Goal: Task Accomplishment & Management: Manage account settings

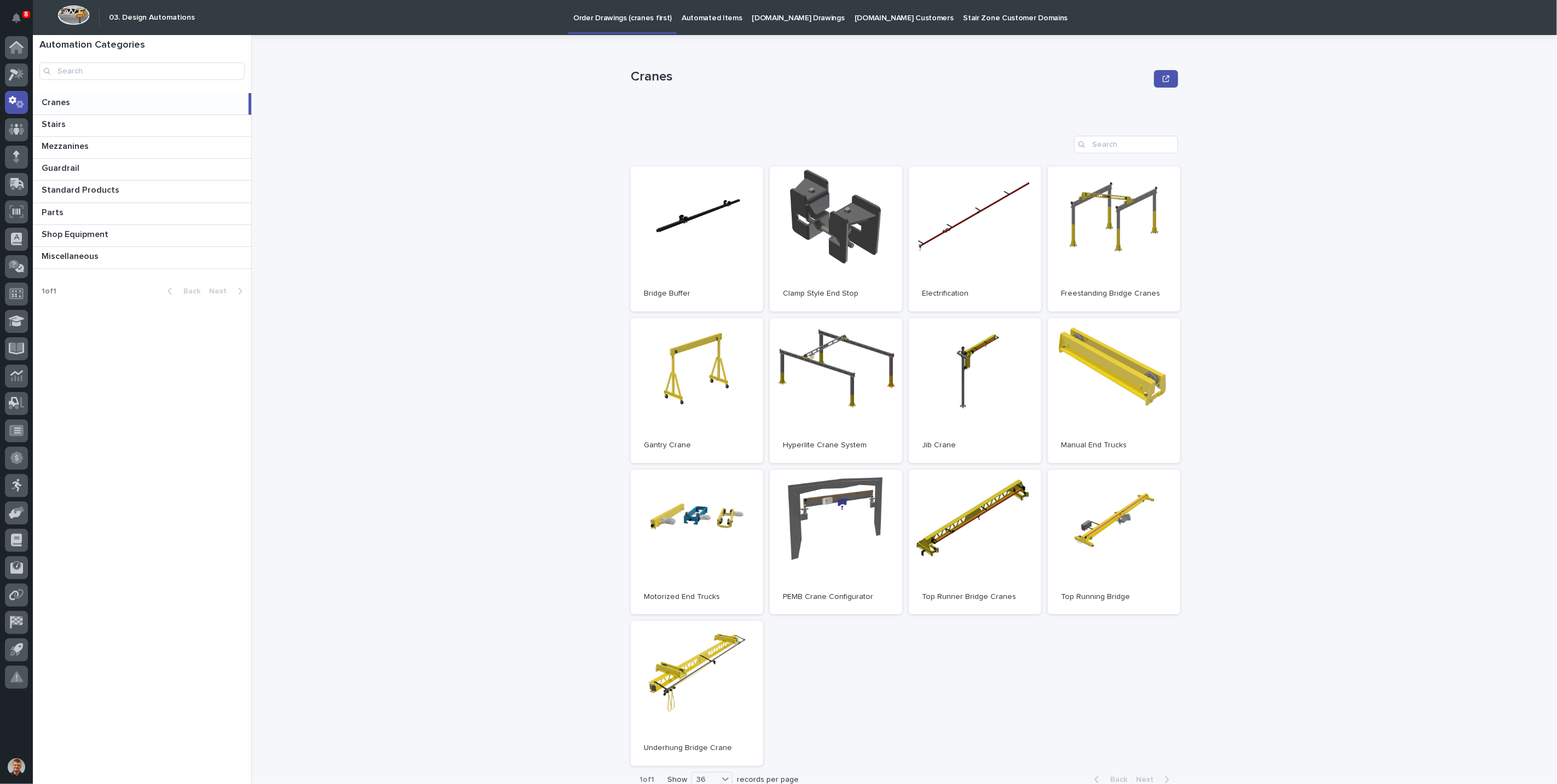
click at [790, 19] on p "[DOMAIN_NAME] Drawings" at bounding box center [798, 11] width 93 height 23
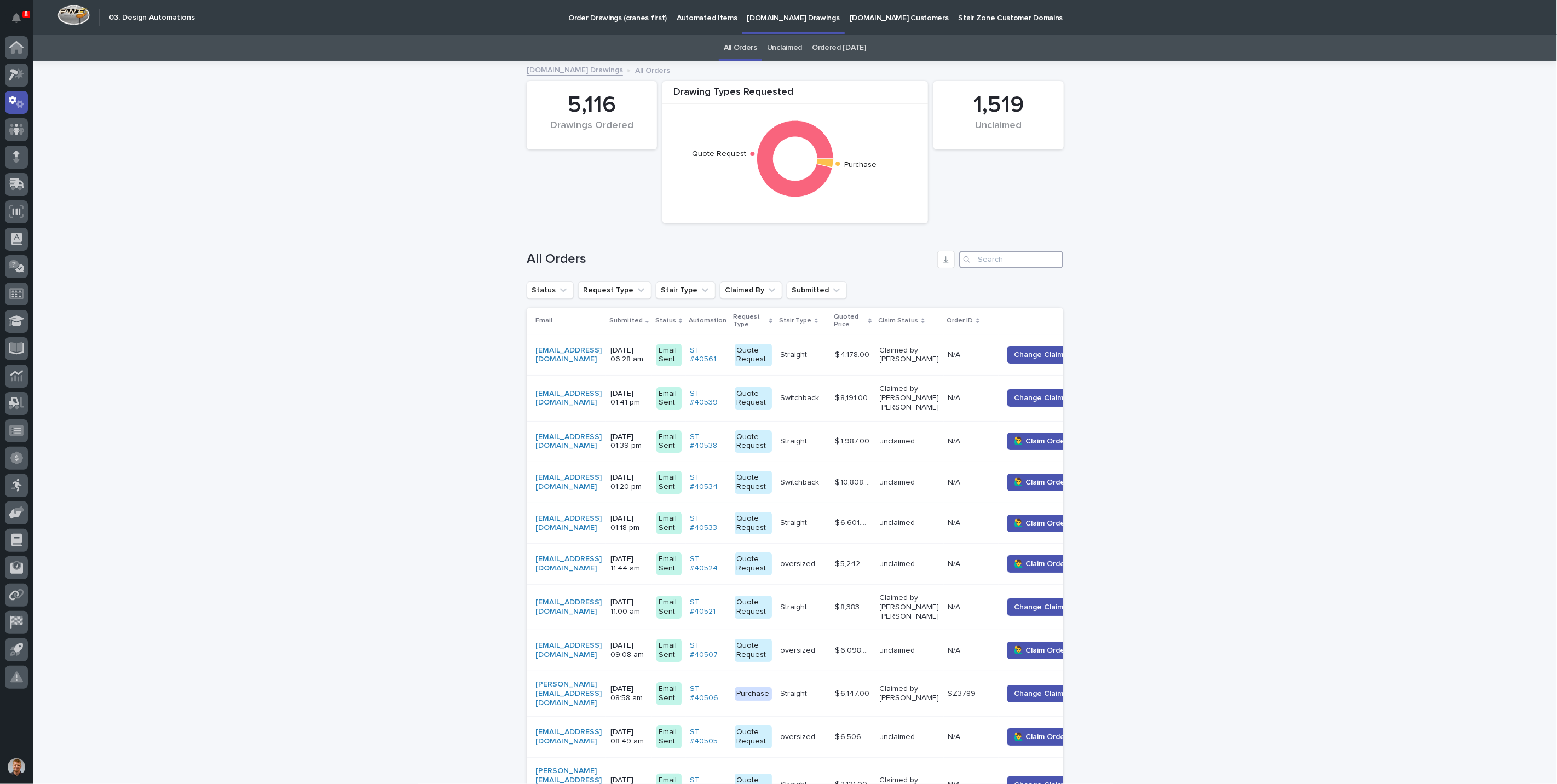
click at [987, 263] on input "Search" at bounding box center [1011, 260] width 104 height 17
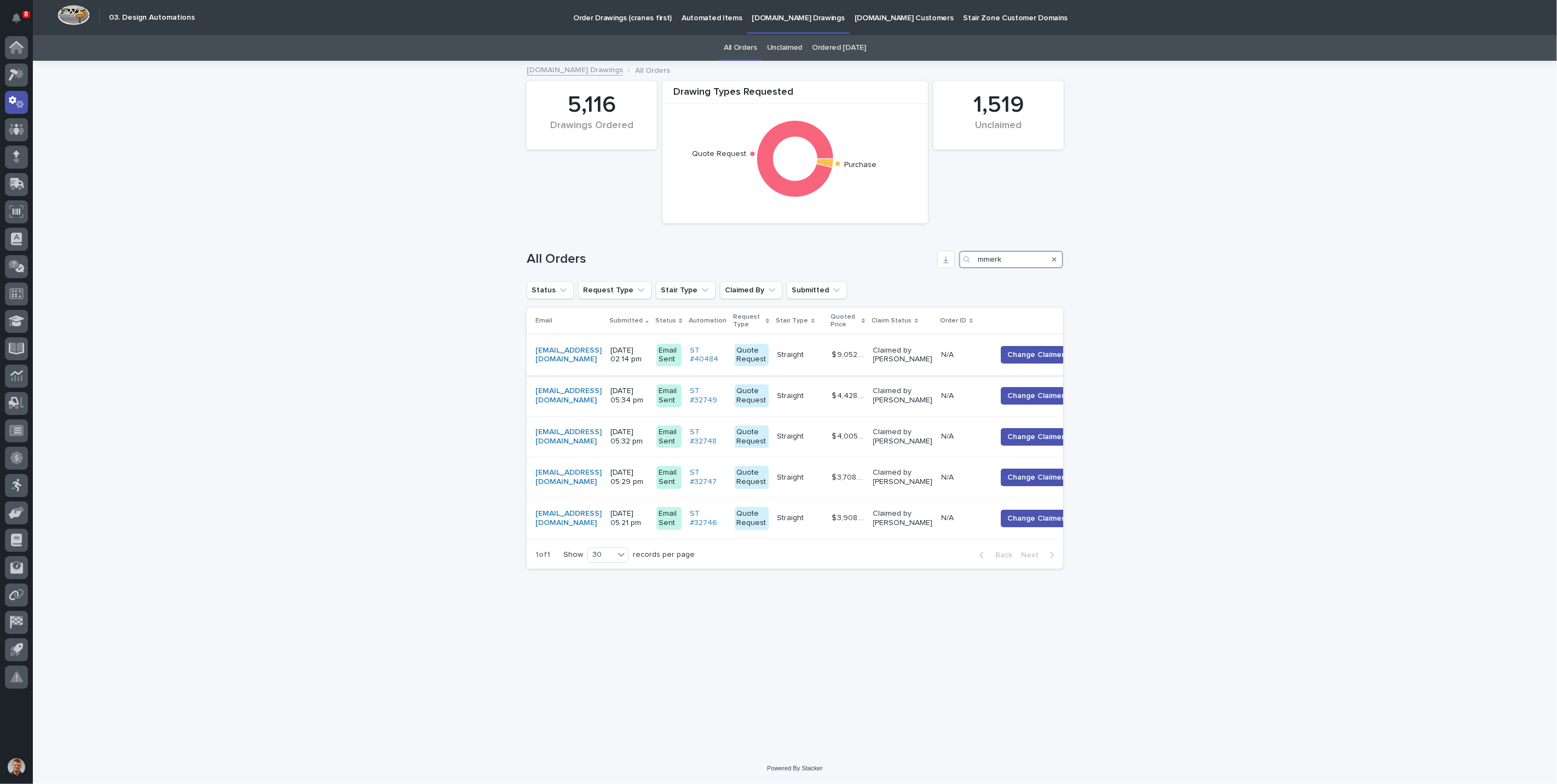
type input "mmerk"
click at [919, 357] on p "Claimed by [PERSON_NAME]" at bounding box center [902, 356] width 59 height 19
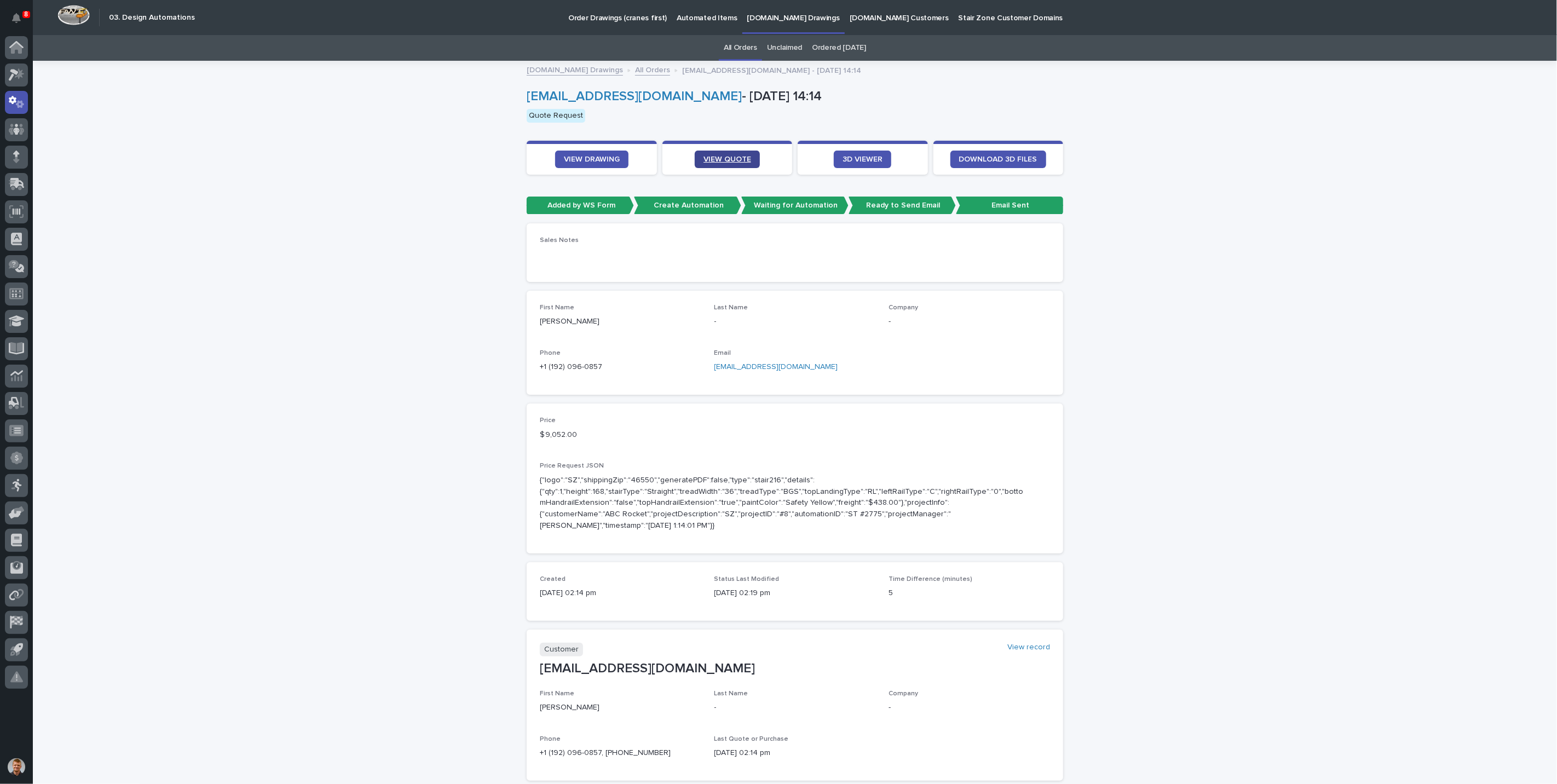
click at [737, 154] on link "VIEW QUOTE" at bounding box center [727, 159] width 65 height 17
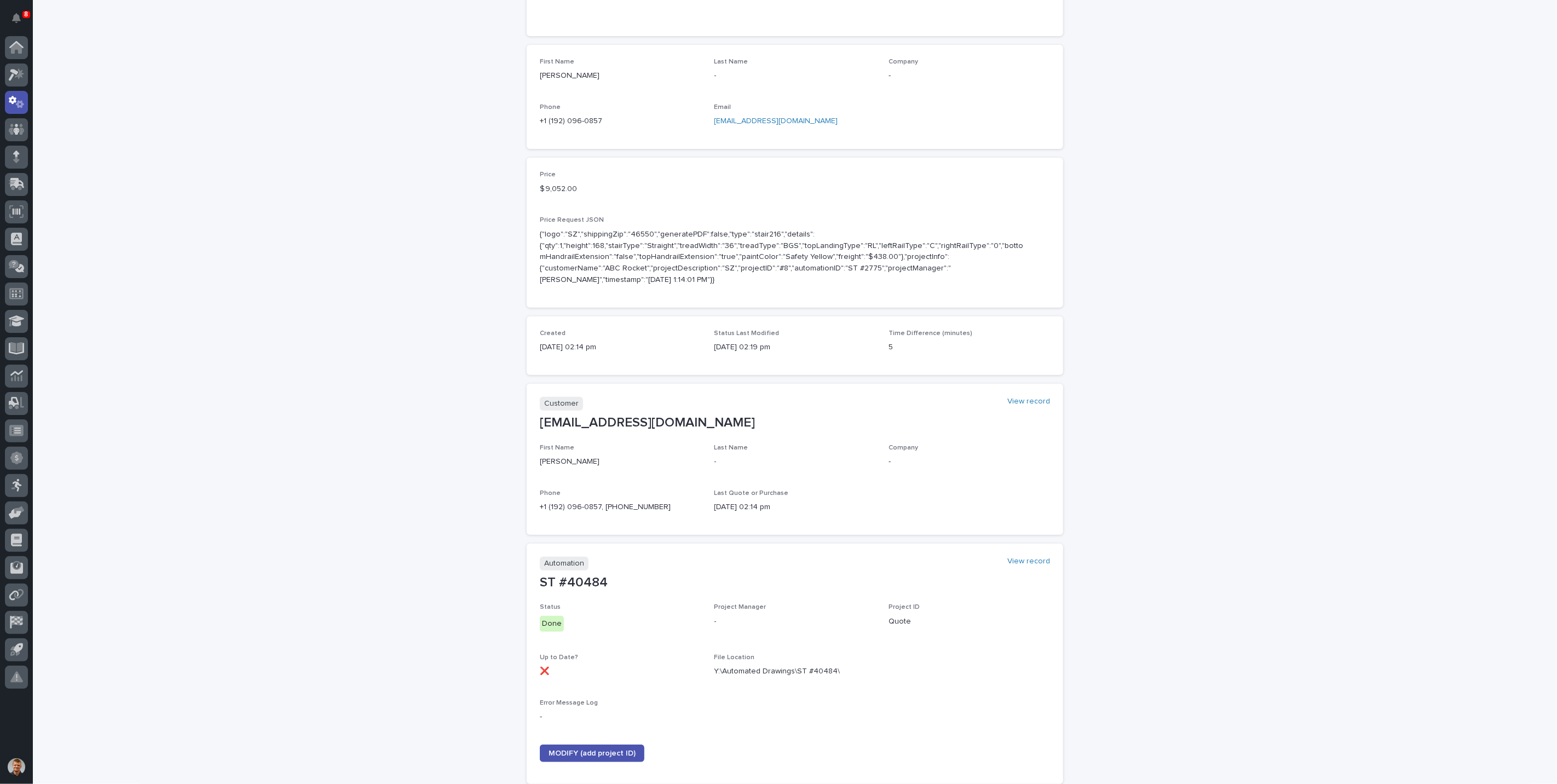
scroll to position [329, 0]
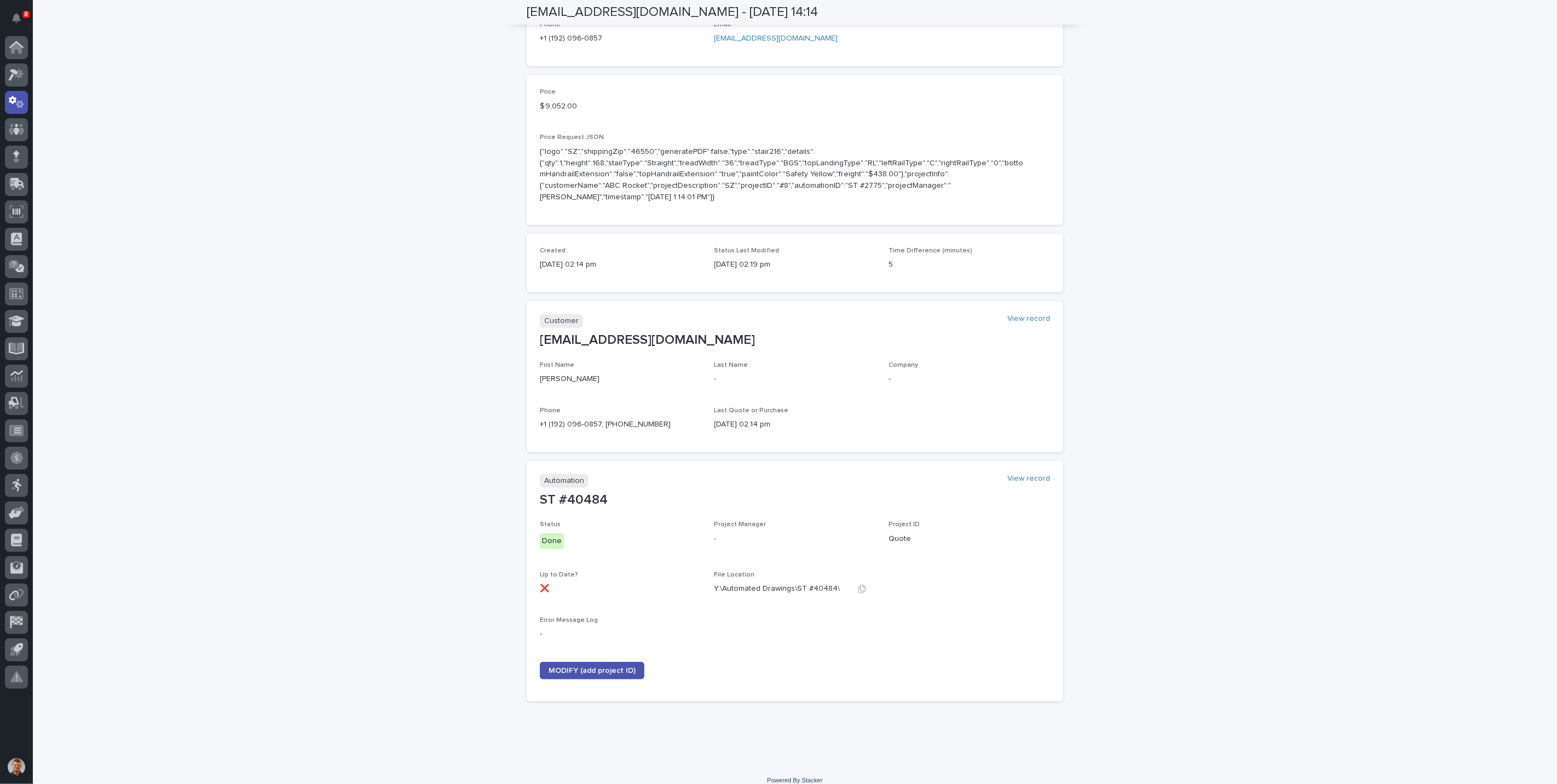
click at [802, 583] on p "Y:\Automated Drawings\ST #40484\" at bounding box center [777, 588] width 126 height 12
click at [860, 584] on icon "button" at bounding box center [862, 588] width 9 height 9
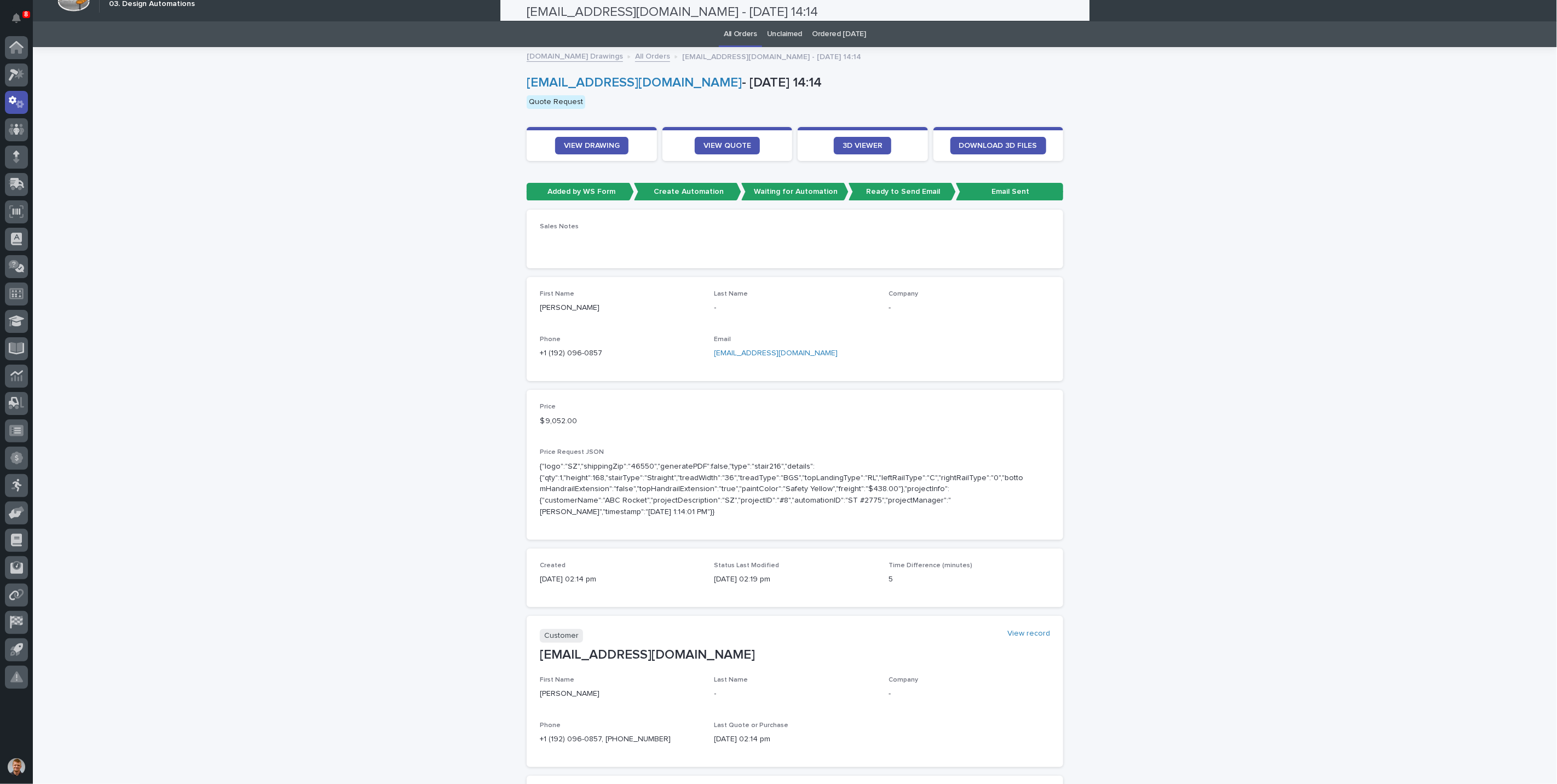
scroll to position [0, 0]
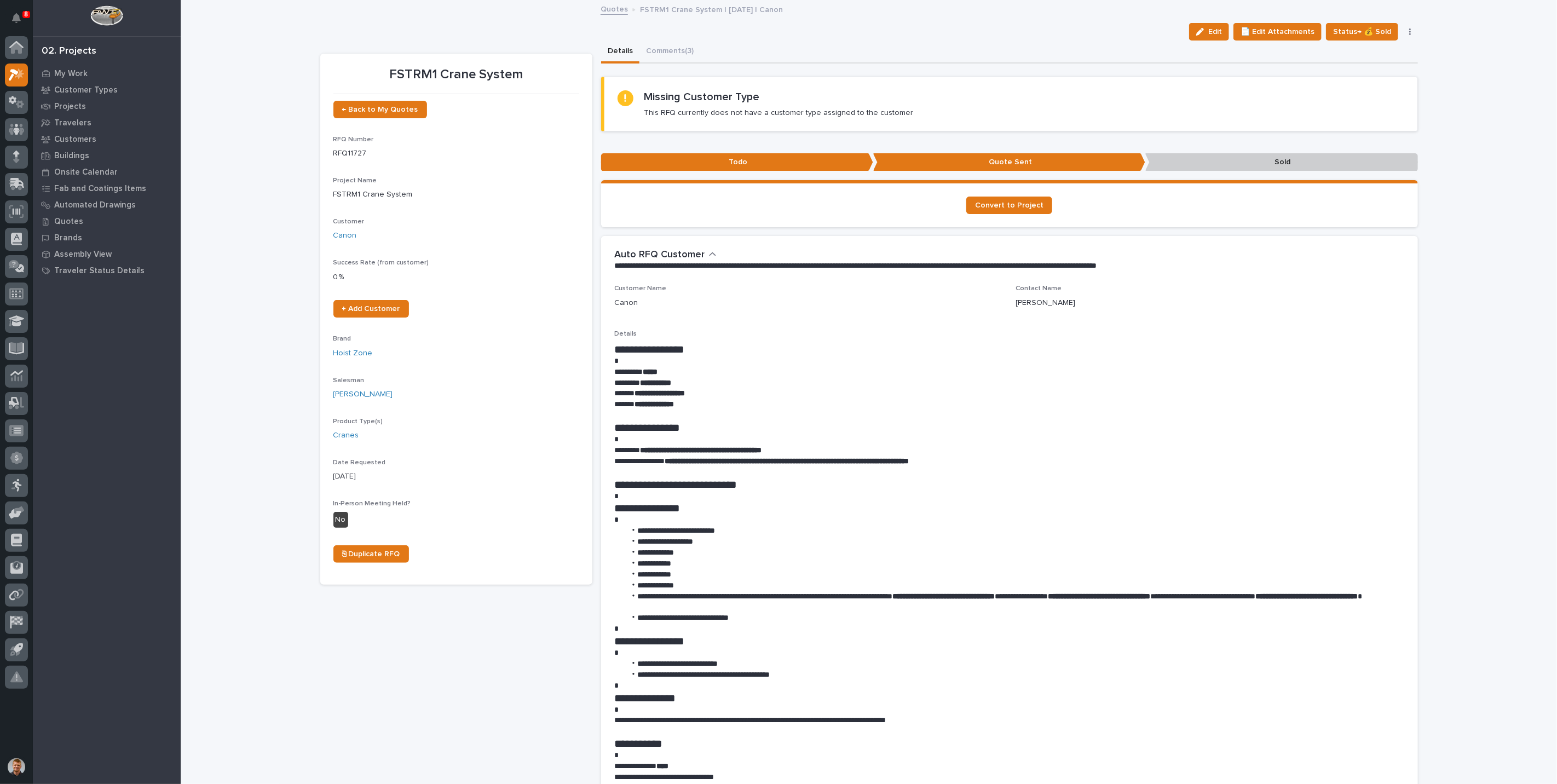
click at [280, 230] on div "Loading... Saving… Loading... Saving… FSTRM1 Crane System Edit 📄 Edit Attachmen…" at bounding box center [869, 751] width 1376 height 1501
click at [68, 69] on p "My Work" at bounding box center [70, 74] width 33 height 10
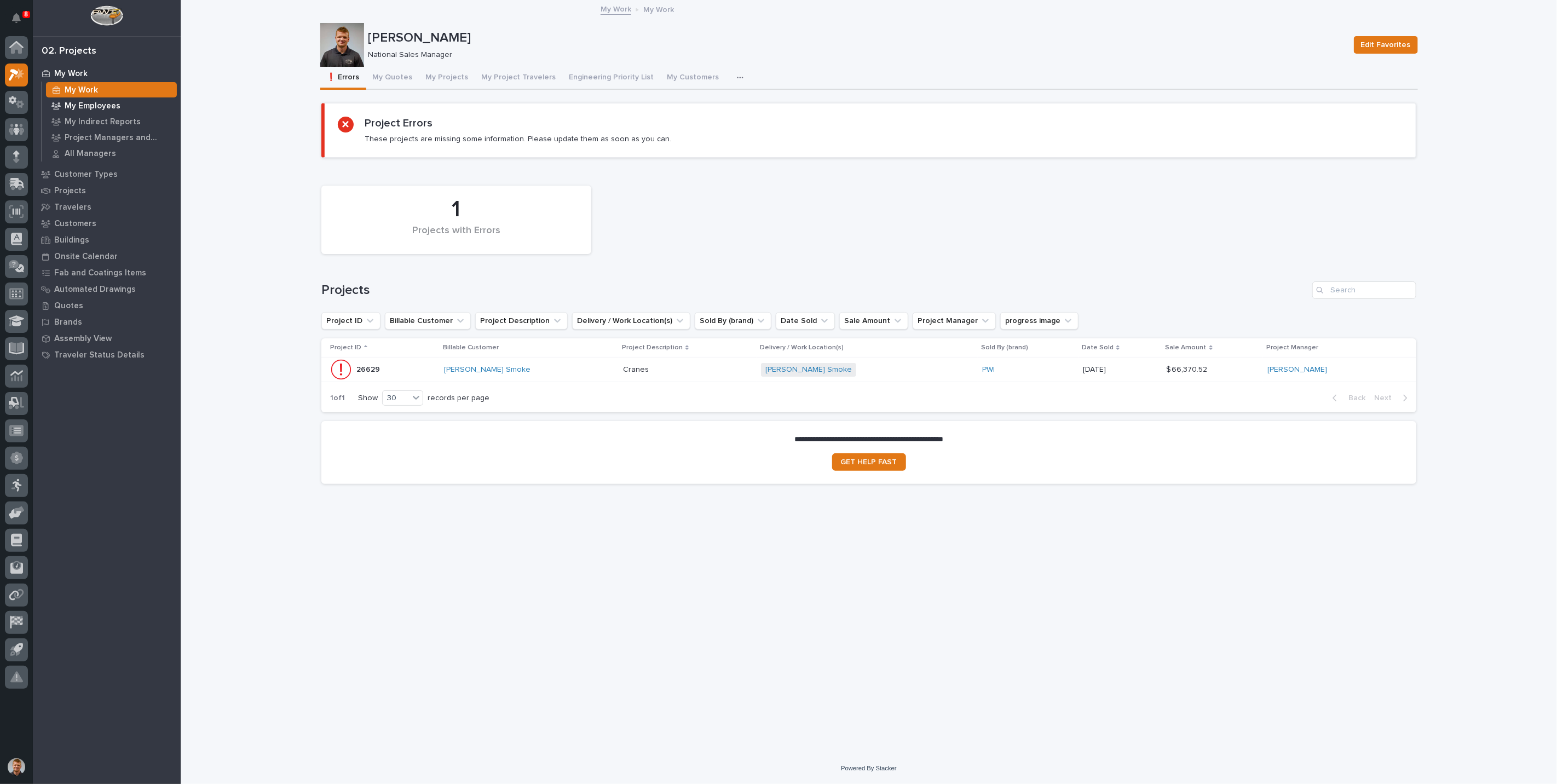
click at [81, 105] on p "My Employees" at bounding box center [93, 106] width 56 height 10
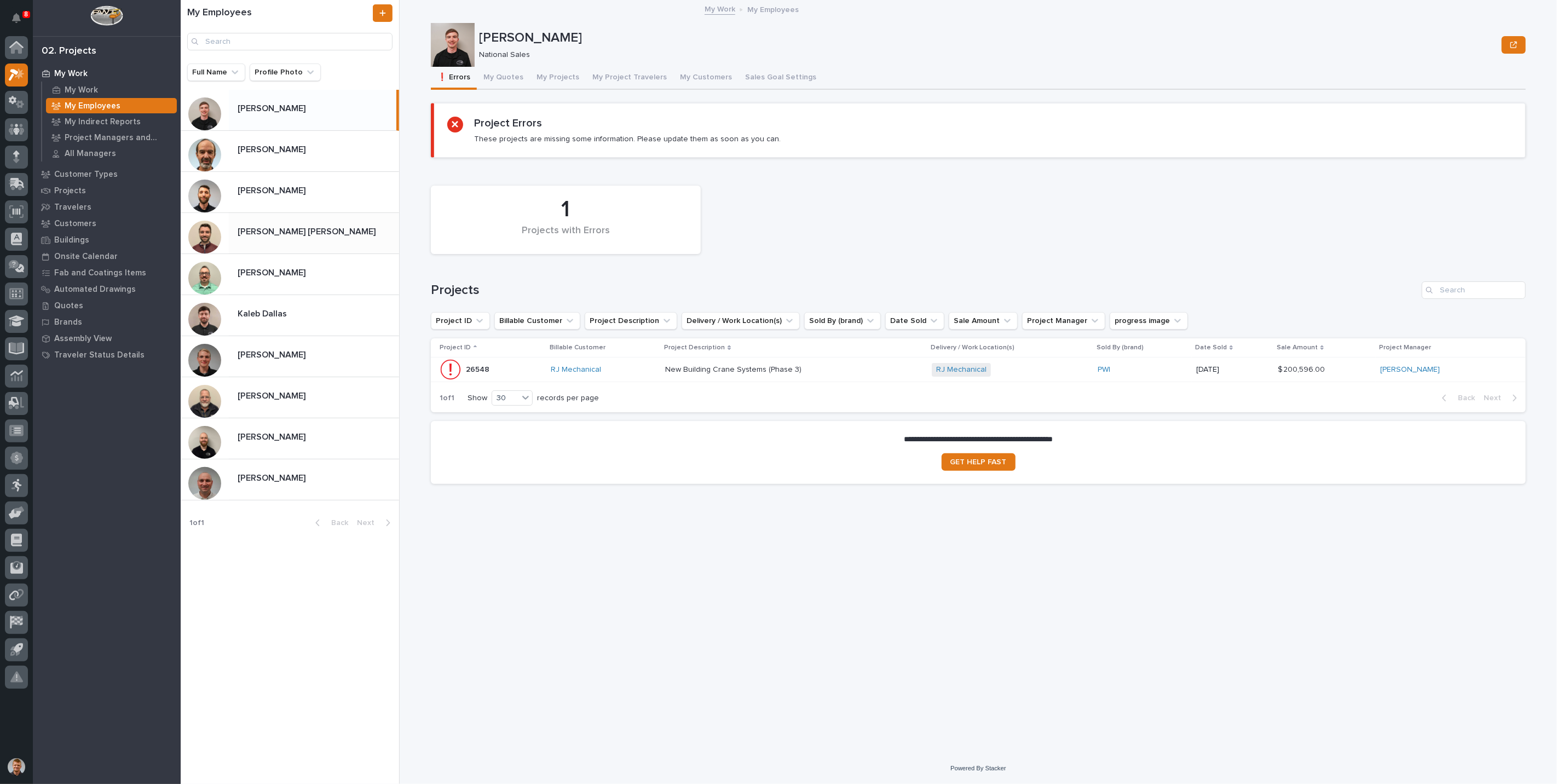
click at [260, 230] on p "Connor Matthes" at bounding box center [307, 230] width 140 height 13
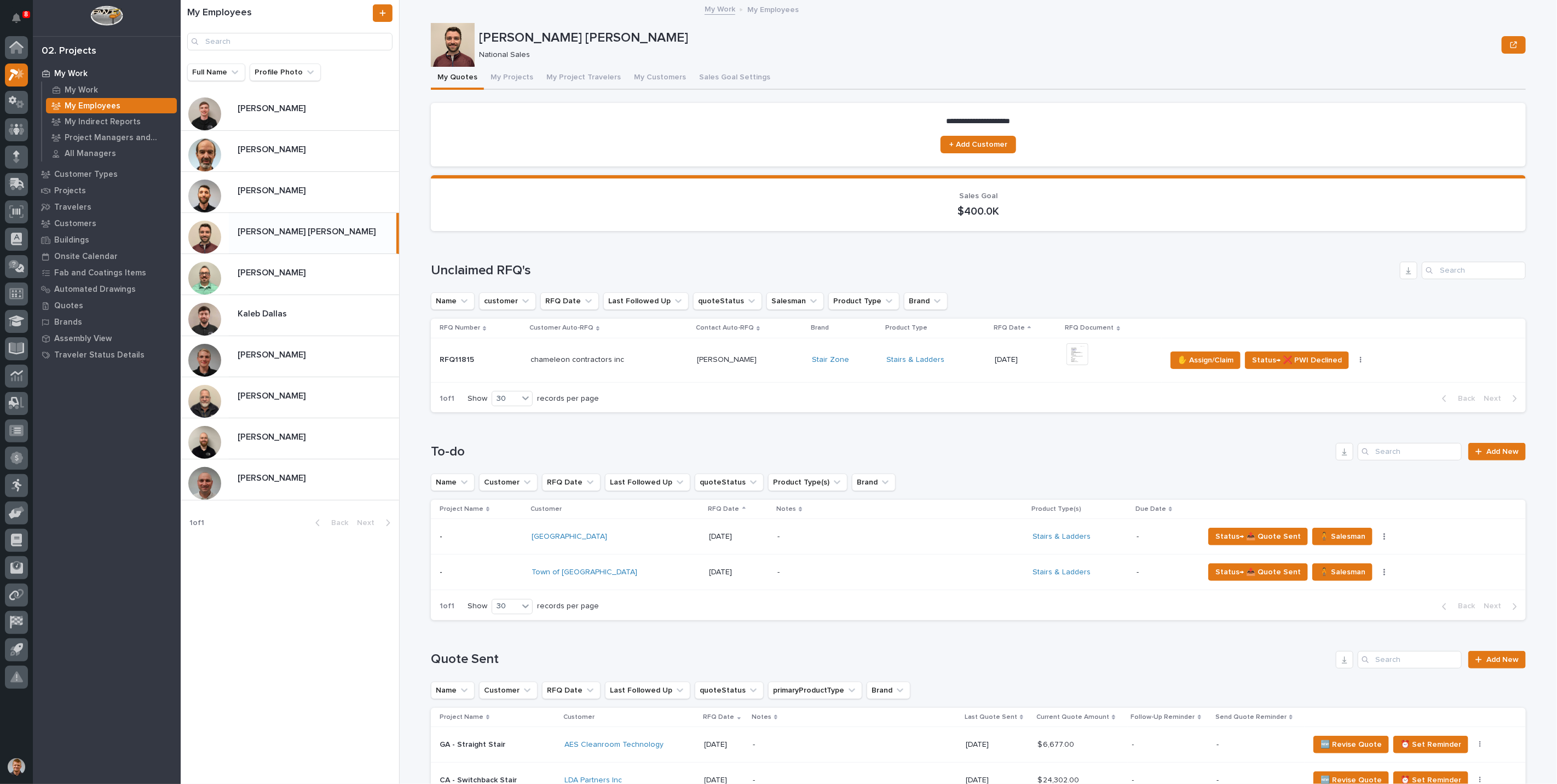
click at [413, 232] on div "**********" at bounding box center [984, 392] width 1144 height 784
click at [504, 73] on button "My Projects" at bounding box center [512, 78] width 56 height 23
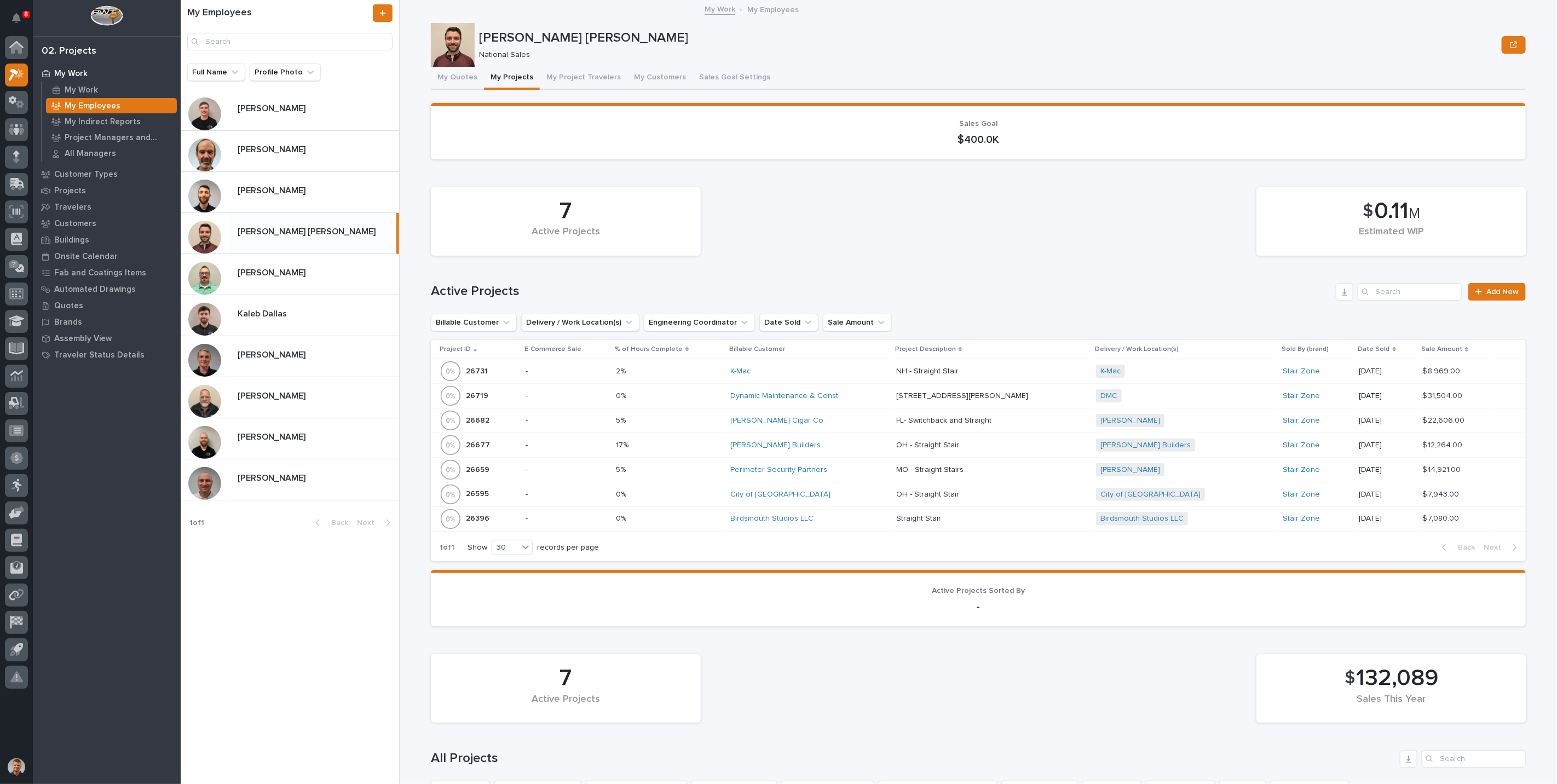
click at [696, 490] on p at bounding box center [668, 495] width 105 height 10
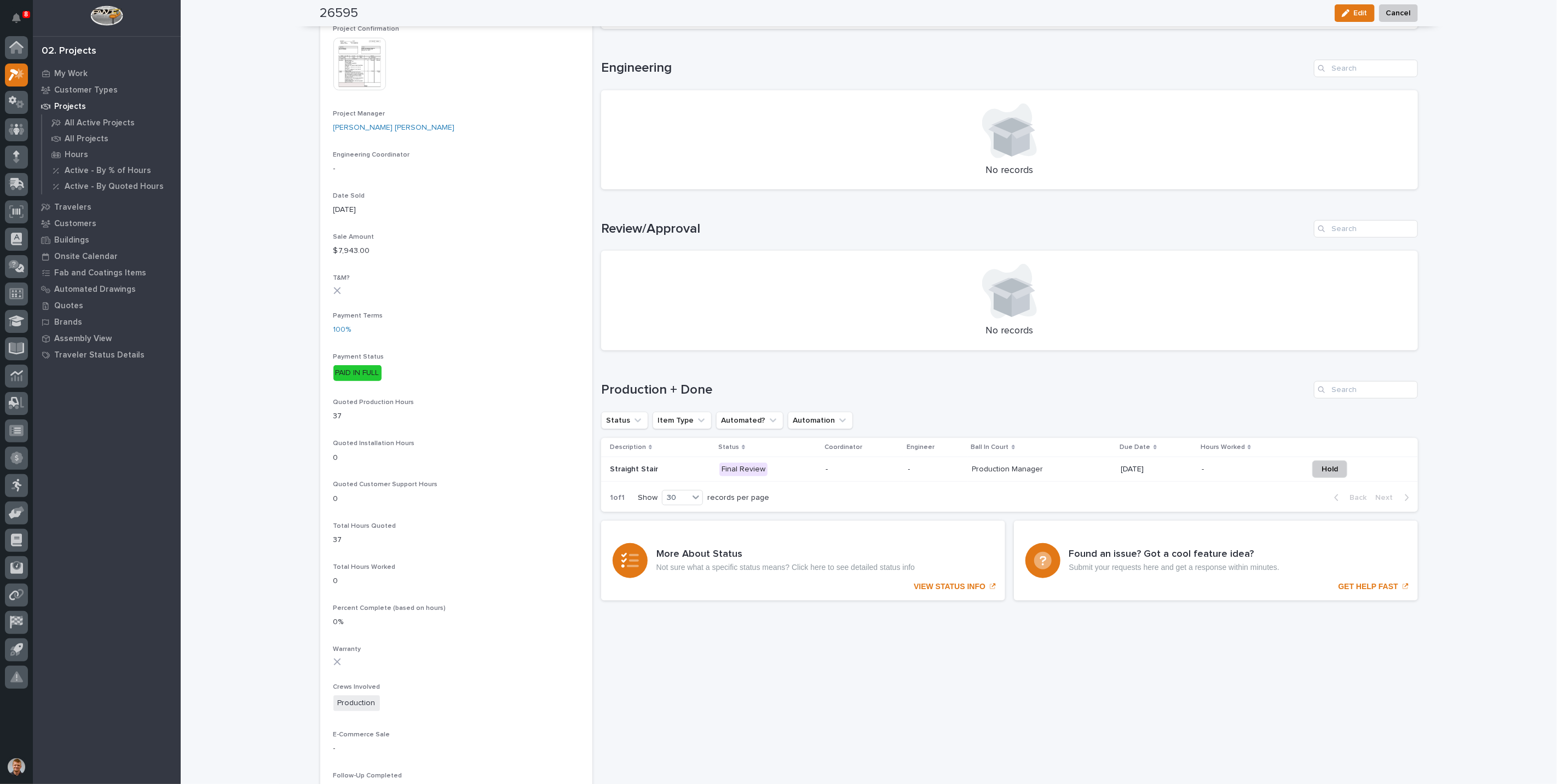
scroll to position [608, 0]
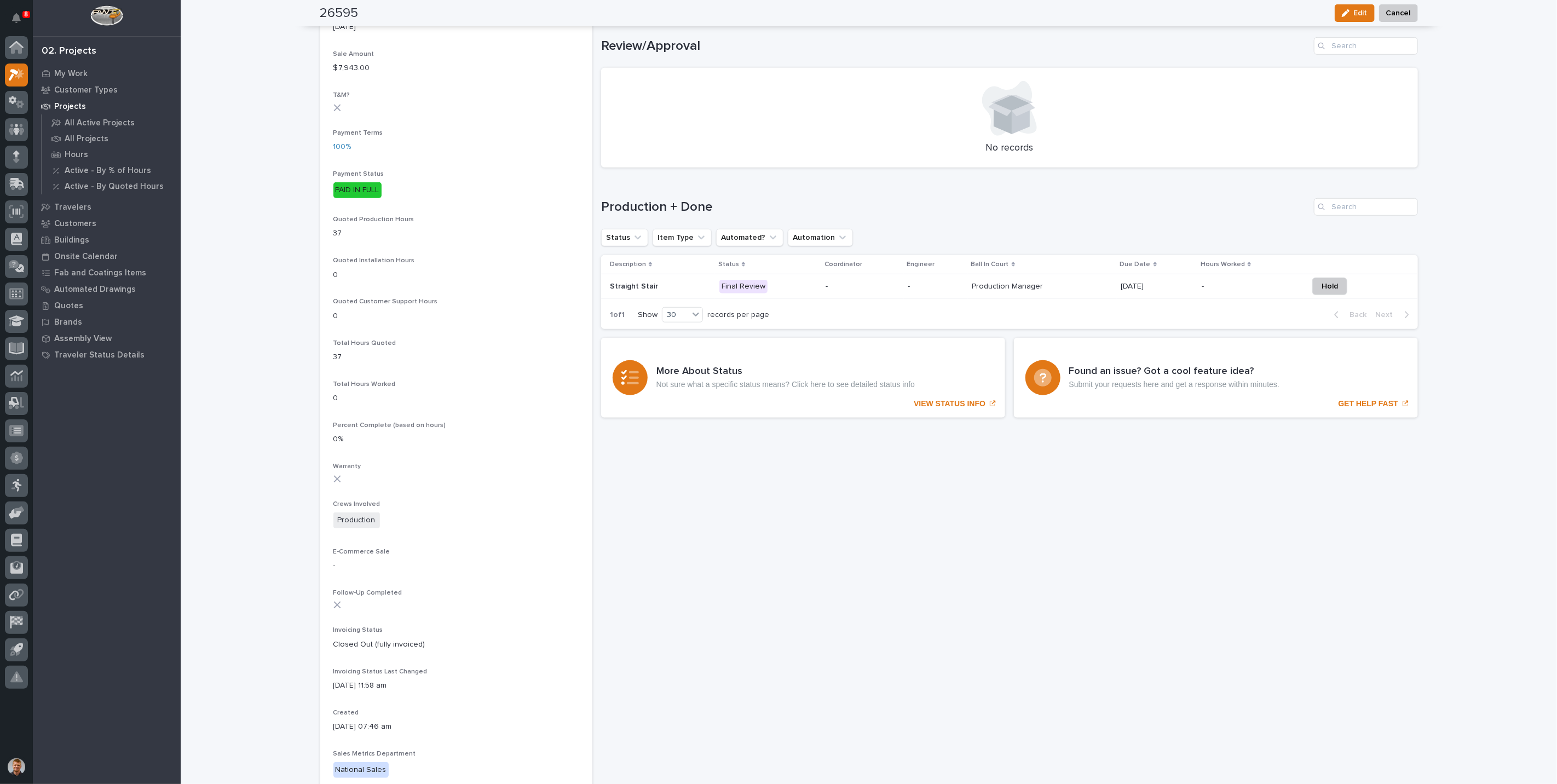
click at [821, 291] on td "-" at bounding box center [862, 286] width 82 height 25
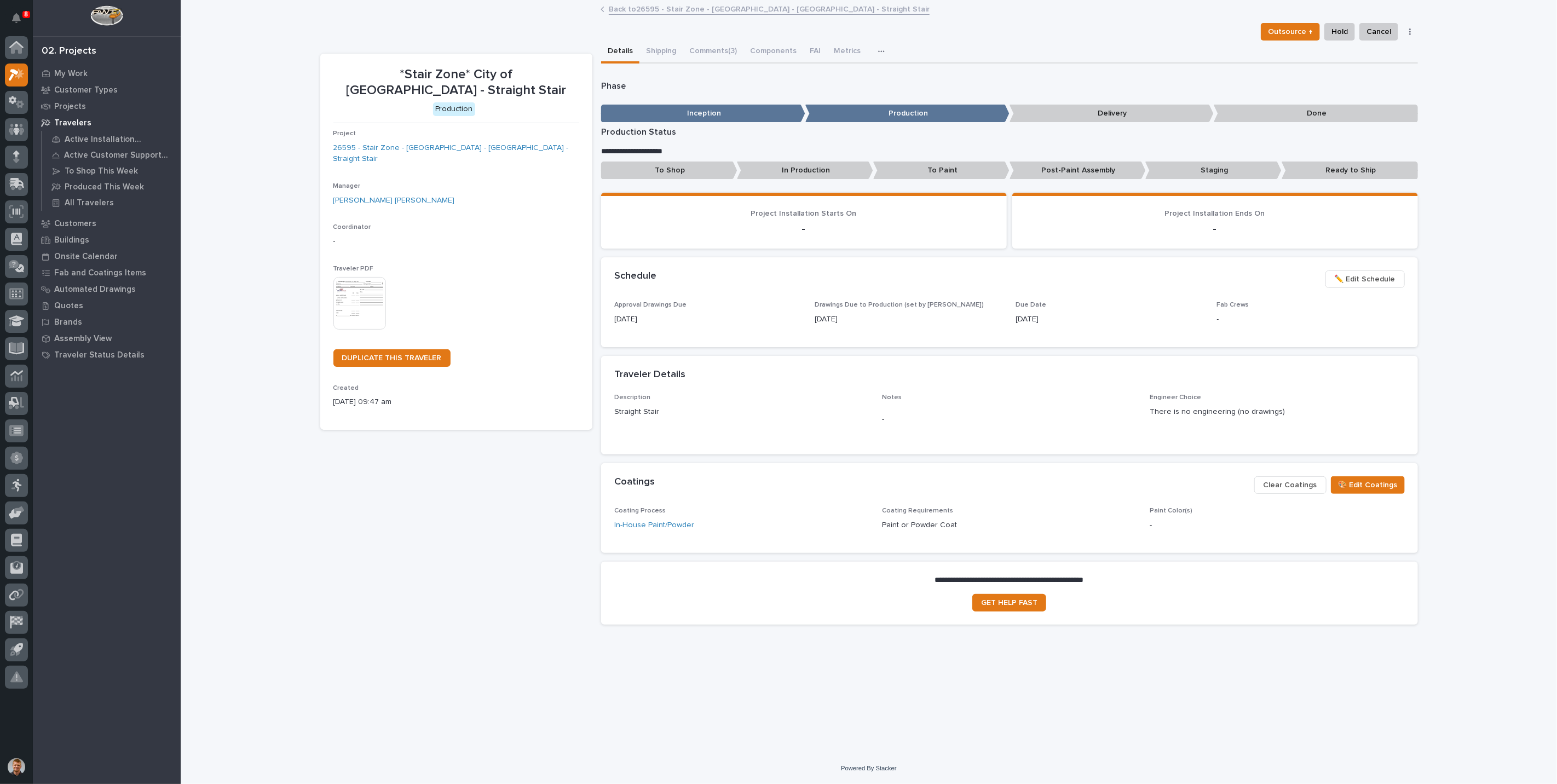
click at [871, 52] on button "button" at bounding box center [883, 51] width 24 height 22
click at [700, 88] on p "Phase" at bounding box center [1009, 86] width 817 height 10
click at [1404, 31] on button "button" at bounding box center [1410, 32] width 15 height 8
click at [1089, 83] on p "Phase" at bounding box center [1009, 86] width 817 height 10
click at [1411, 32] on button "button" at bounding box center [1410, 32] width 15 height 8
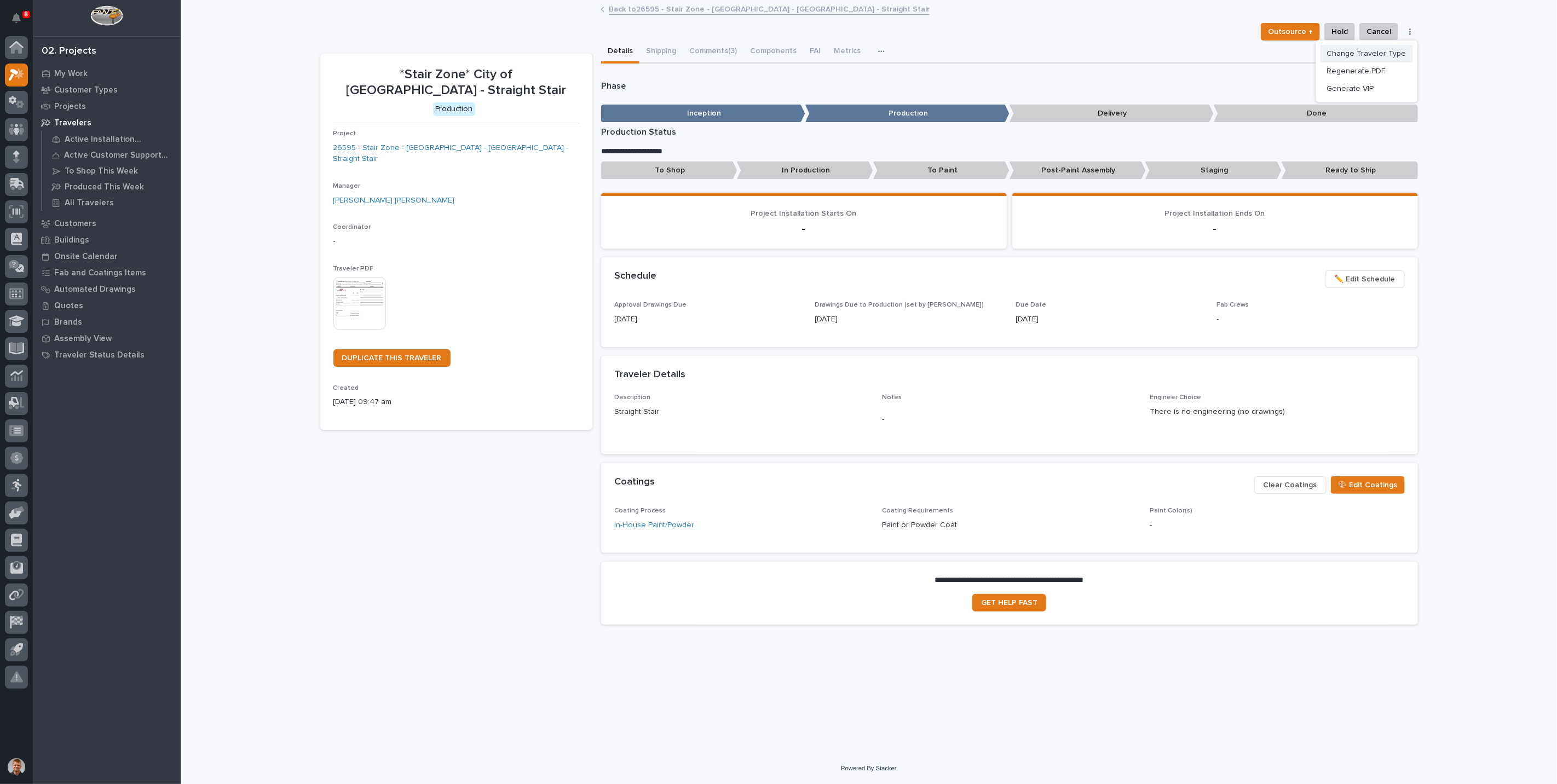
click at [1395, 51] on span "Change Traveler Type" at bounding box center [1366, 53] width 79 height 13
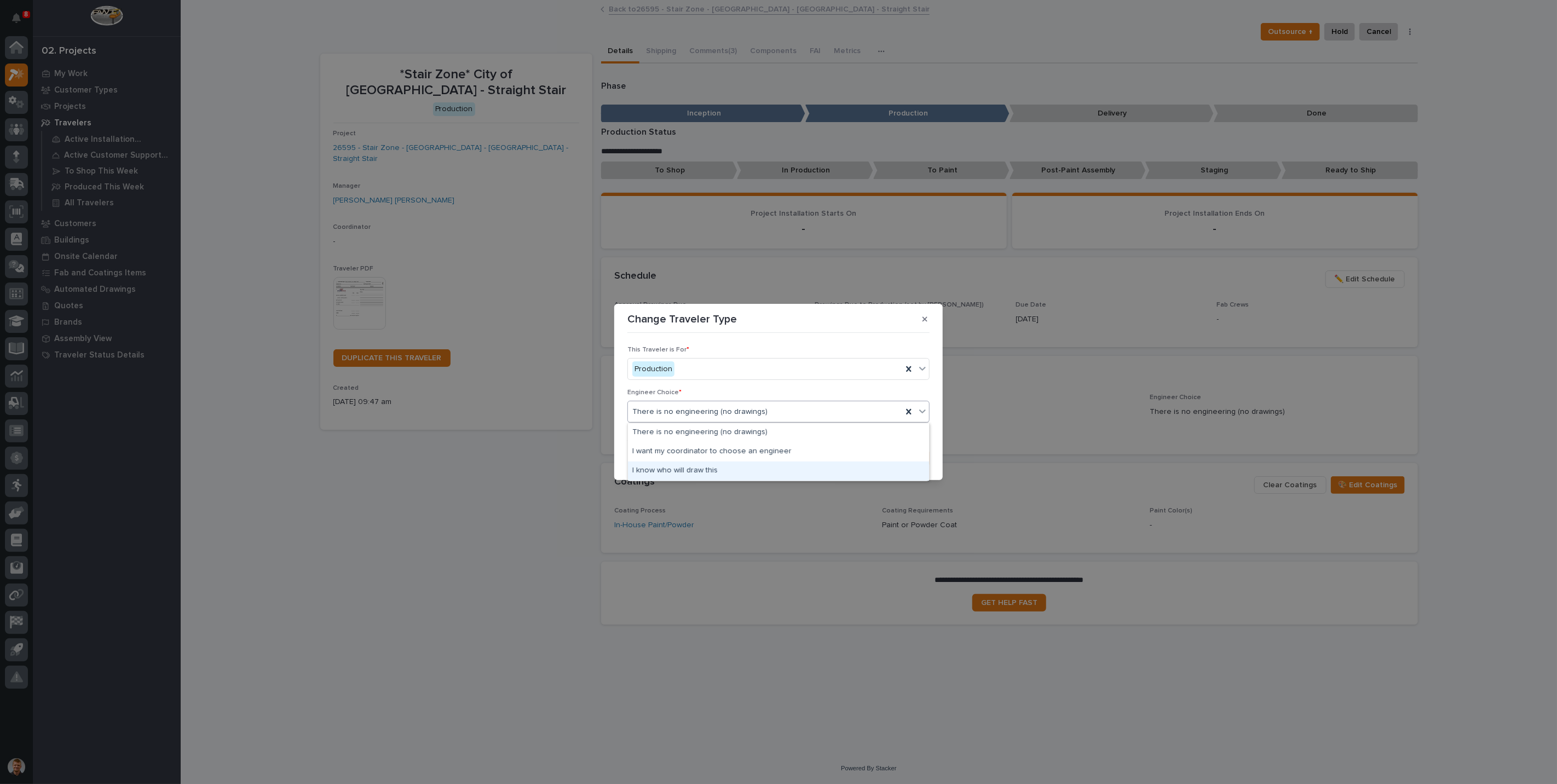
click at [674, 471] on div "I know who will draw this" at bounding box center [778, 471] width 301 height 19
click at [912, 459] on span "Save" at bounding box center [912, 458] width 18 height 10
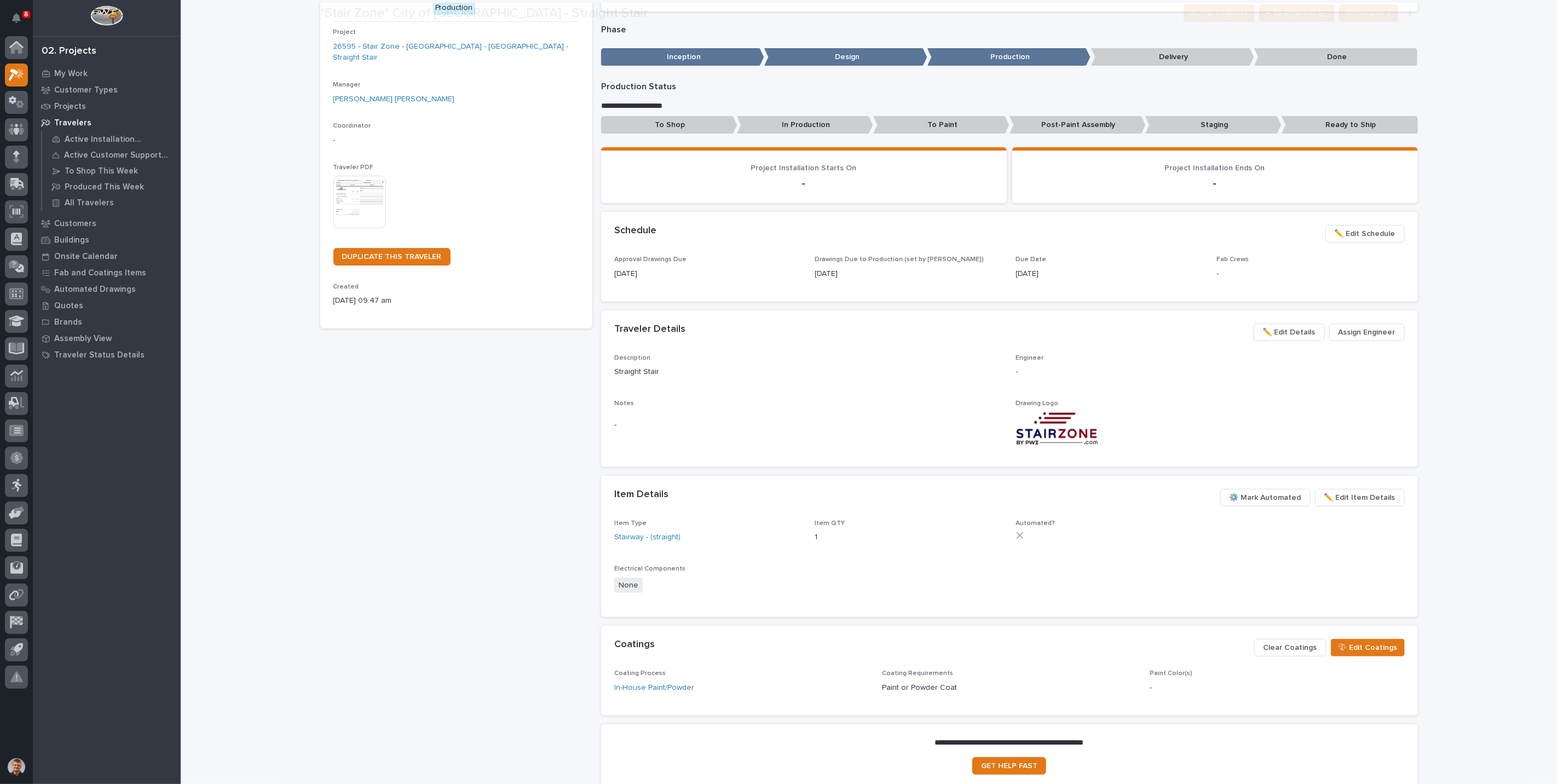
scroll to position [198, 0]
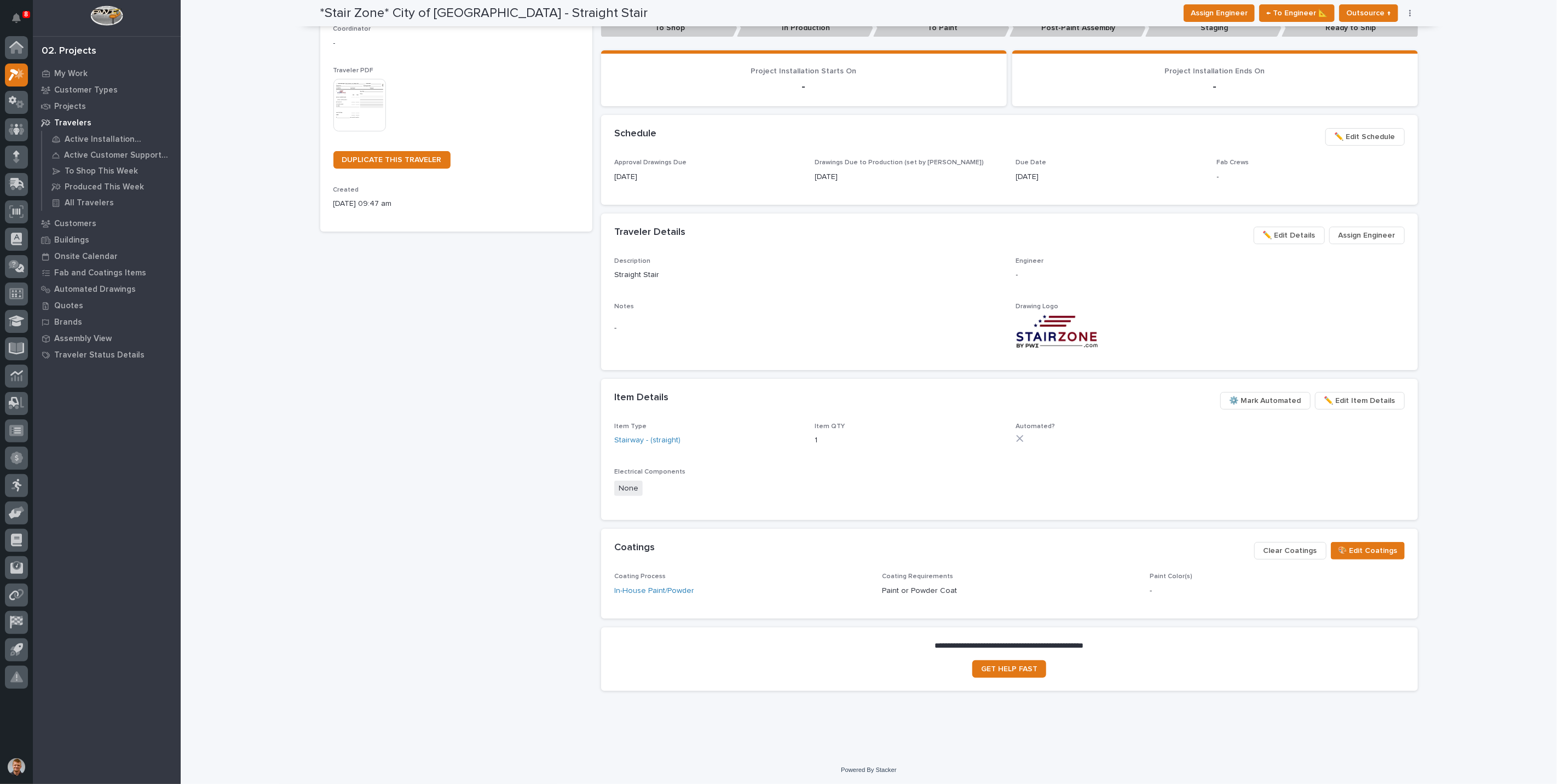
click at [1255, 401] on span "⚙️ Mark Automated" at bounding box center [1265, 401] width 72 height 13
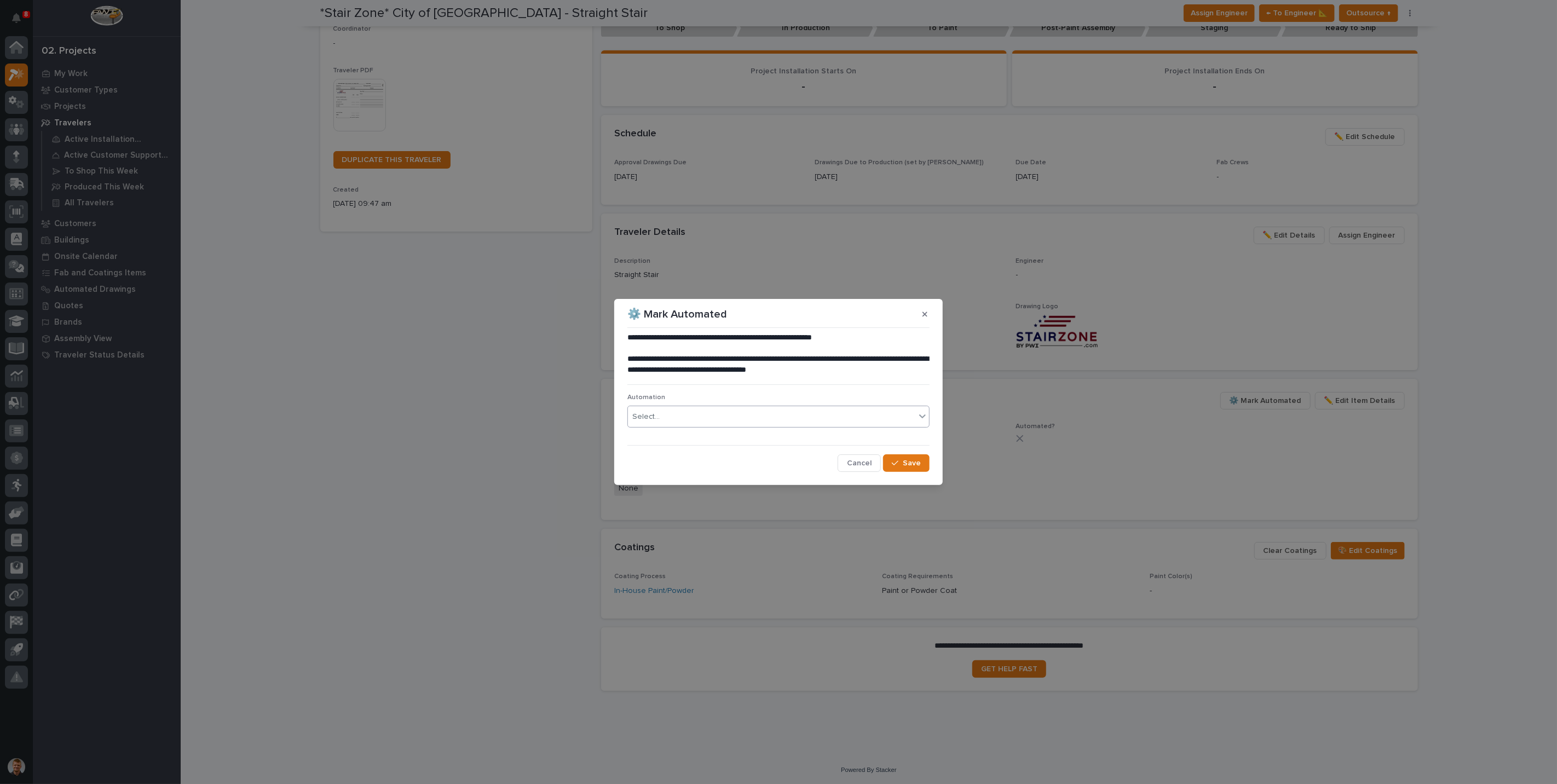
click at [801, 424] on div "Select..." at bounding box center [771, 417] width 287 height 18
click at [804, 418] on div "Select..." at bounding box center [771, 417] width 287 height 18
click at [860, 460] on span "Cancel" at bounding box center [858, 463] width 25 height 10
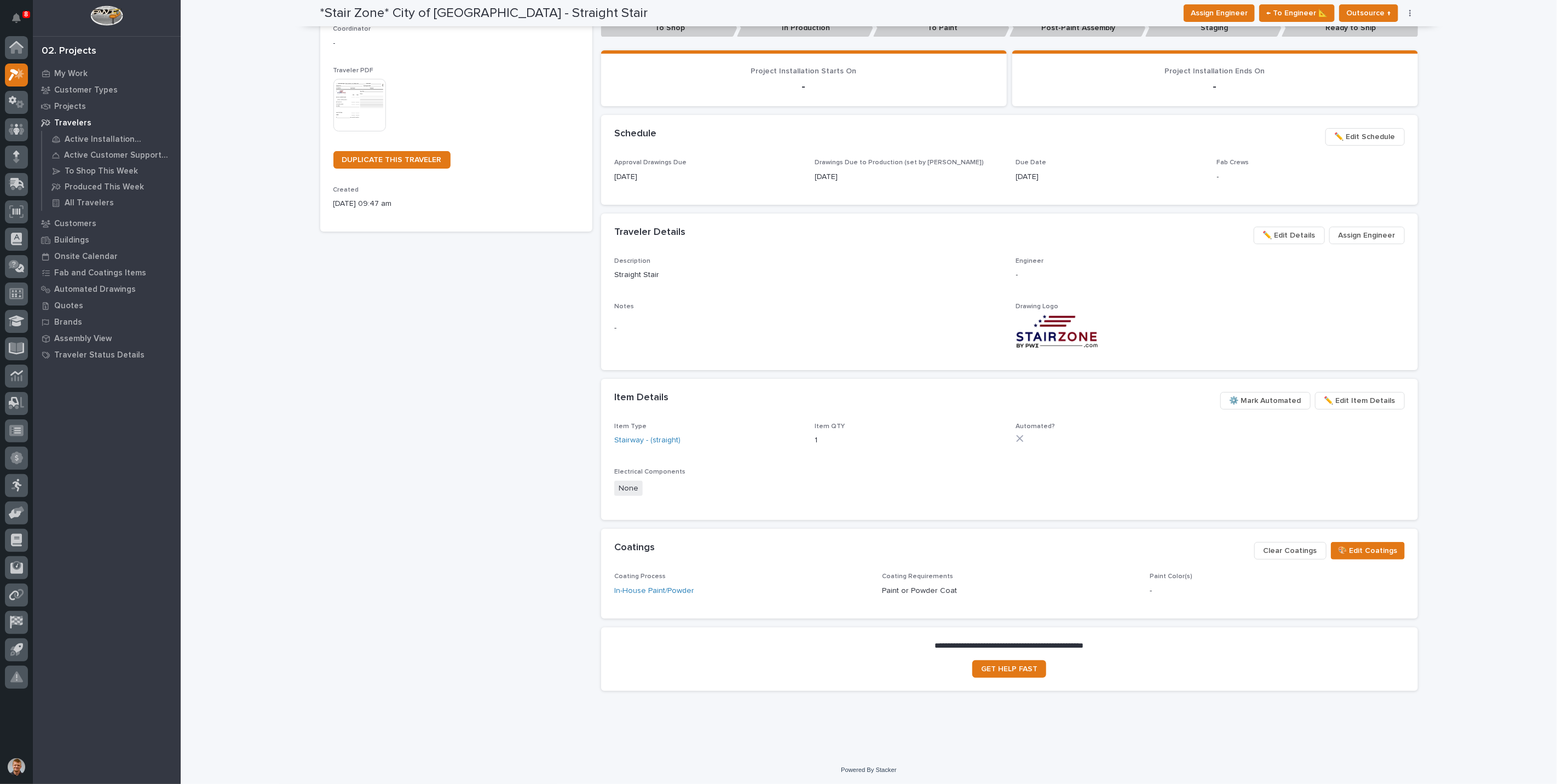
click at [1457, 410] on div "Loading... Saving… Loading... Saving… *Stair Zone* City of Monroe - Straight St…" at bounding box center [869, 278] width 1376 height 951
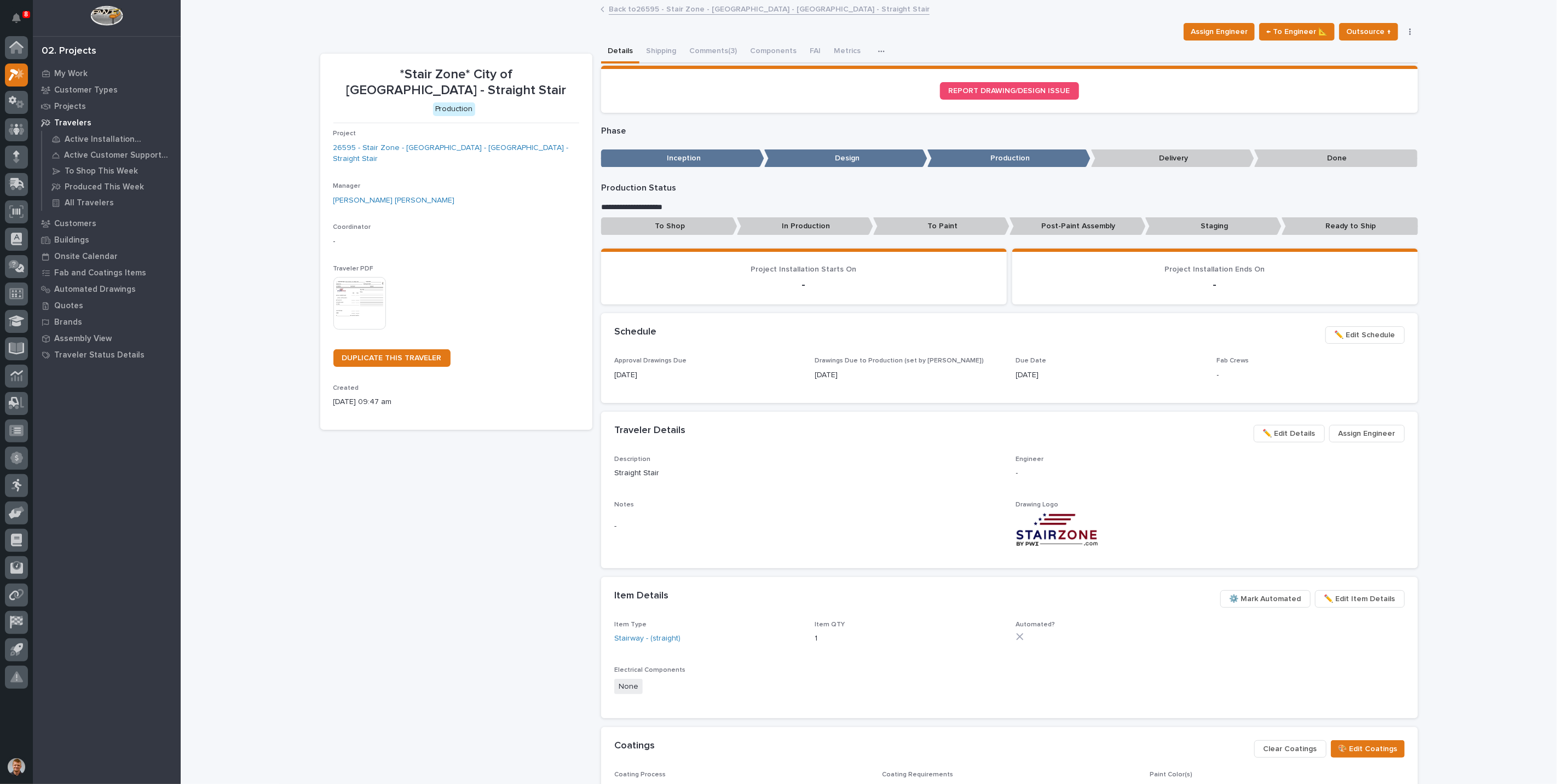
click at [1409, 35] on icon "button" at bounding box center [1410, 32] width 2 height 8
click at [1403, 88] on button "Change Traveler Type" at bounding box center [1366, 89] width 93 height 17
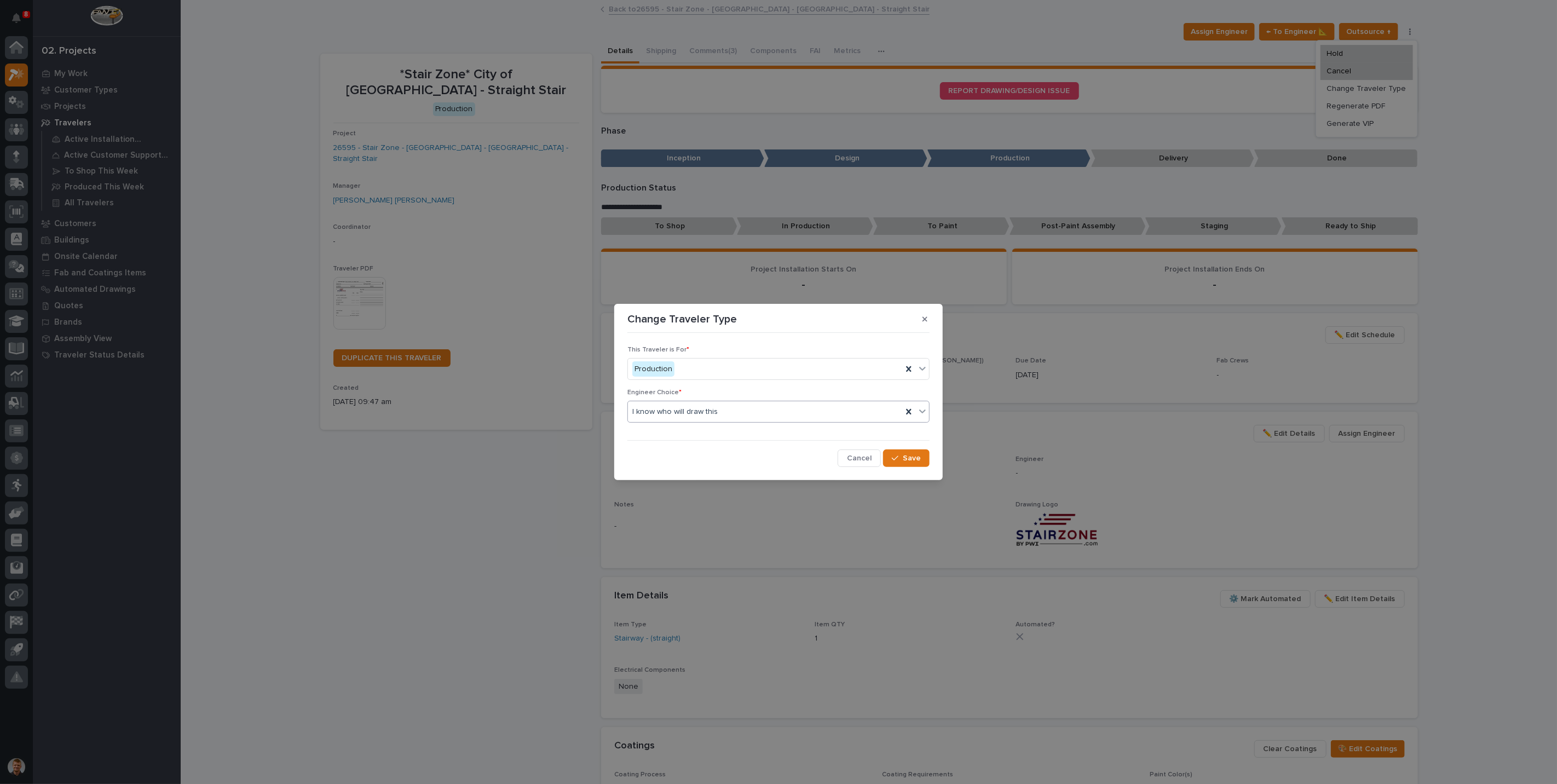
click at [651, 417] on div "I know who will draw this" at bounding box center [765, 412] width 274 height 18
click at [926, 318] on icon "button" at bounding box center [925, 319] width 5 height 5
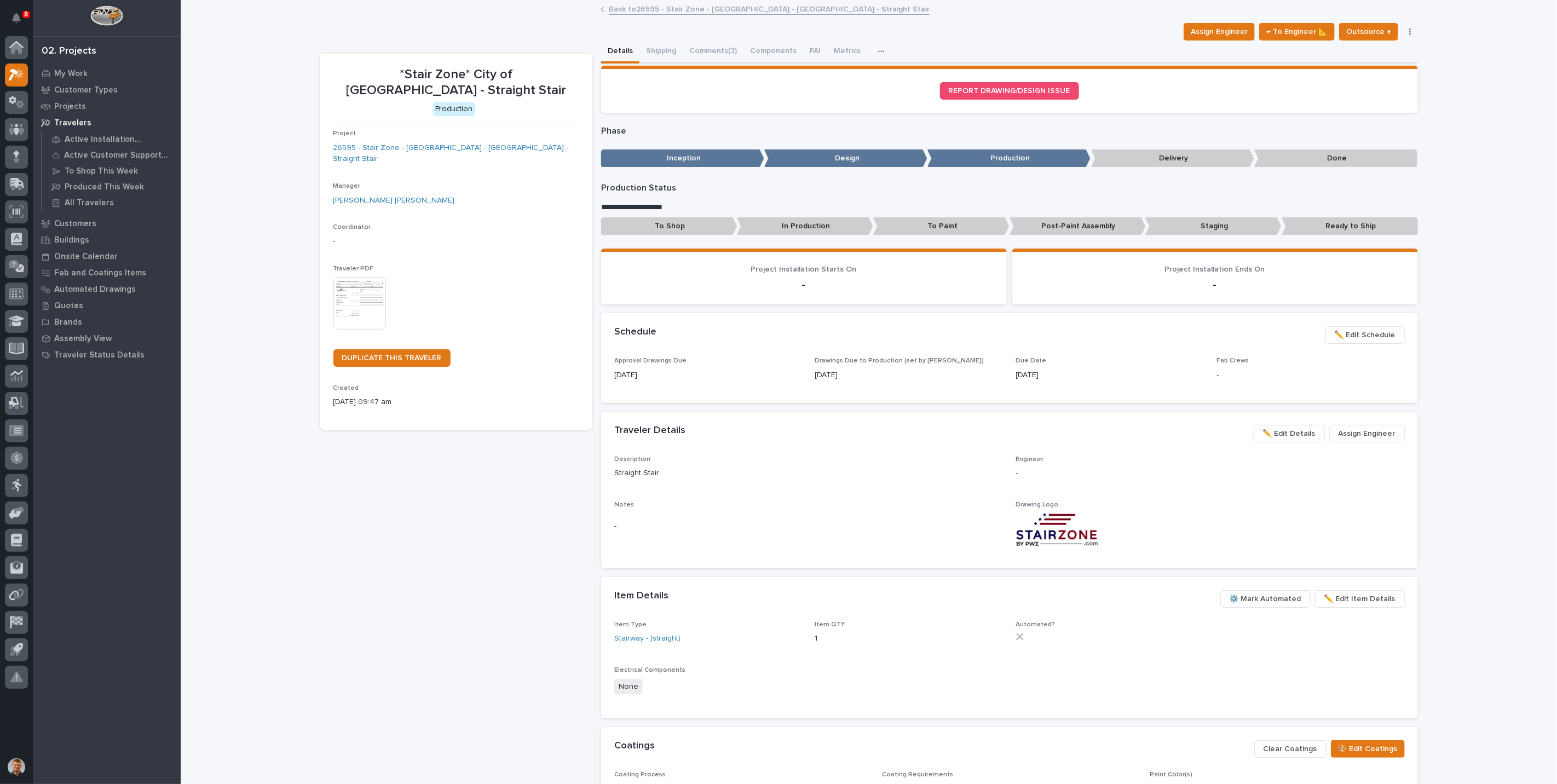
click at [1451, 409] on div "Loading... Saving… Loading... Saving… *Stair Zone* City of Monroe - Straight St…" at bounding box center [869, 476] width 1376 height 951
click at [283, 100] on div "Loading... Saving… Loading... Saving… *Stair Zone* City of Monroe - Straight St…" at bounding box center [869, 476] width 1376 height 951
click at [280, 60] on div "Loading... Saving… Loading... Saving… *Stair Zone* City of Monroe - Straight St…" at bounding box center [869, 476] width 1376 height 951
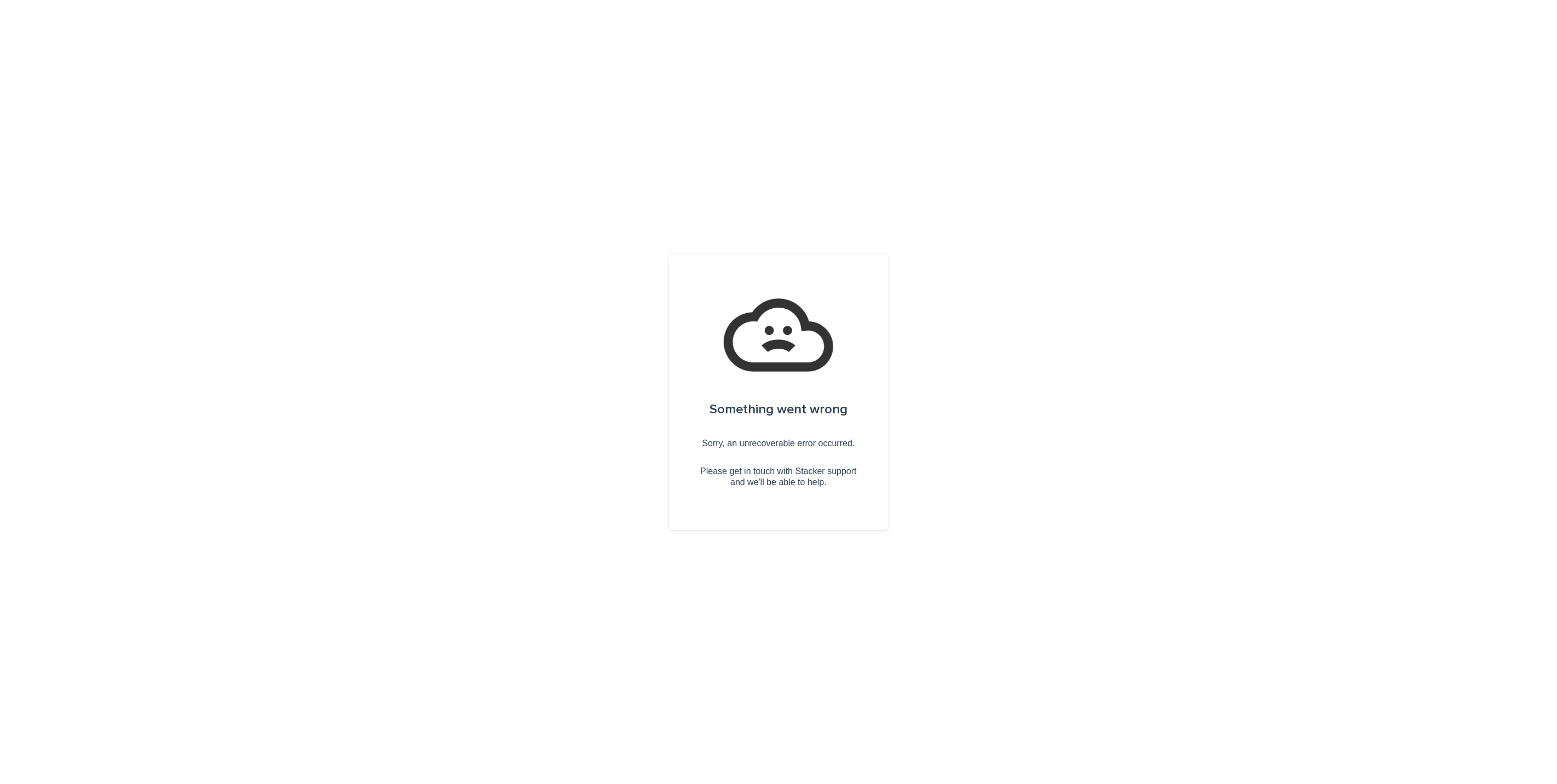
click at [237, 214] on div "Something went wrong Sorry, an unrecoverable error occurred. Please get in touc…" at bounding box center [778, 392] width 1557 height 784
